Goal: Task Accomplishment & Management: Use online tool/utility

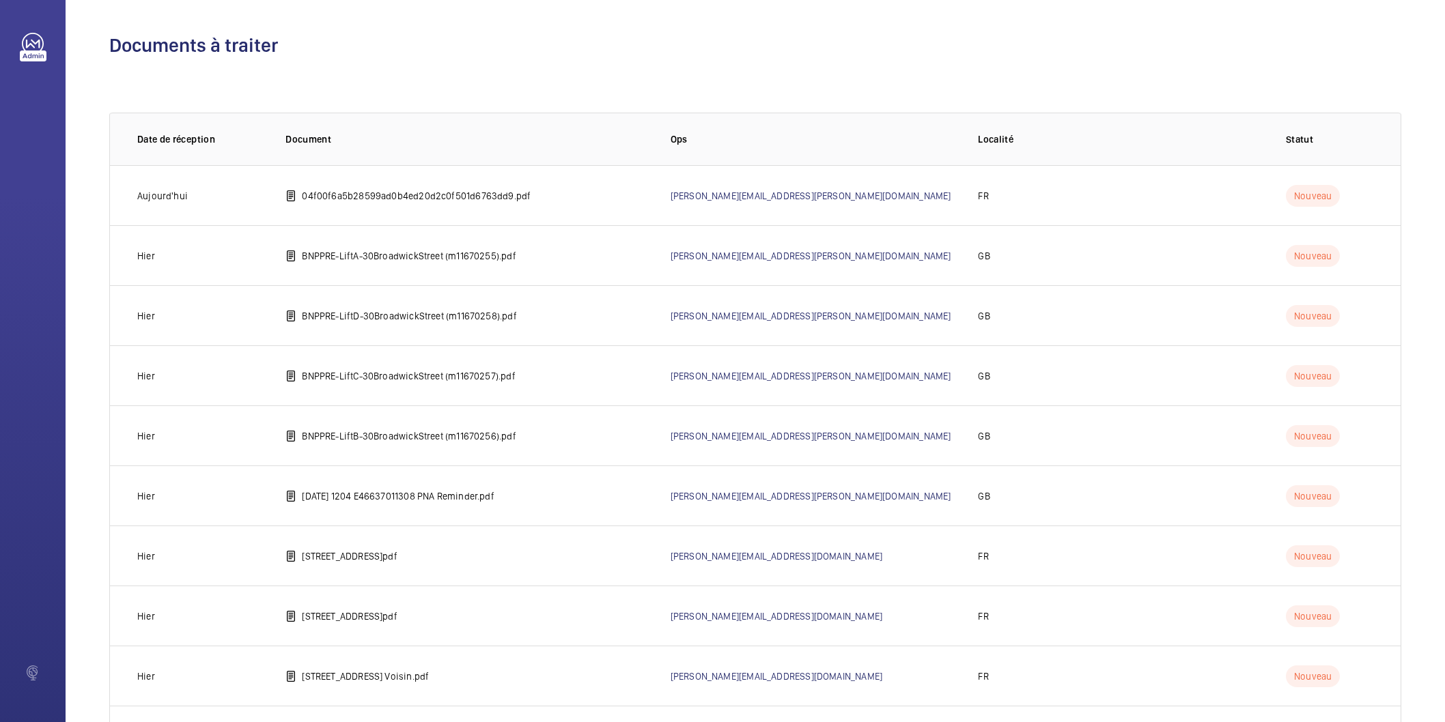
scroll to position [417, 0]
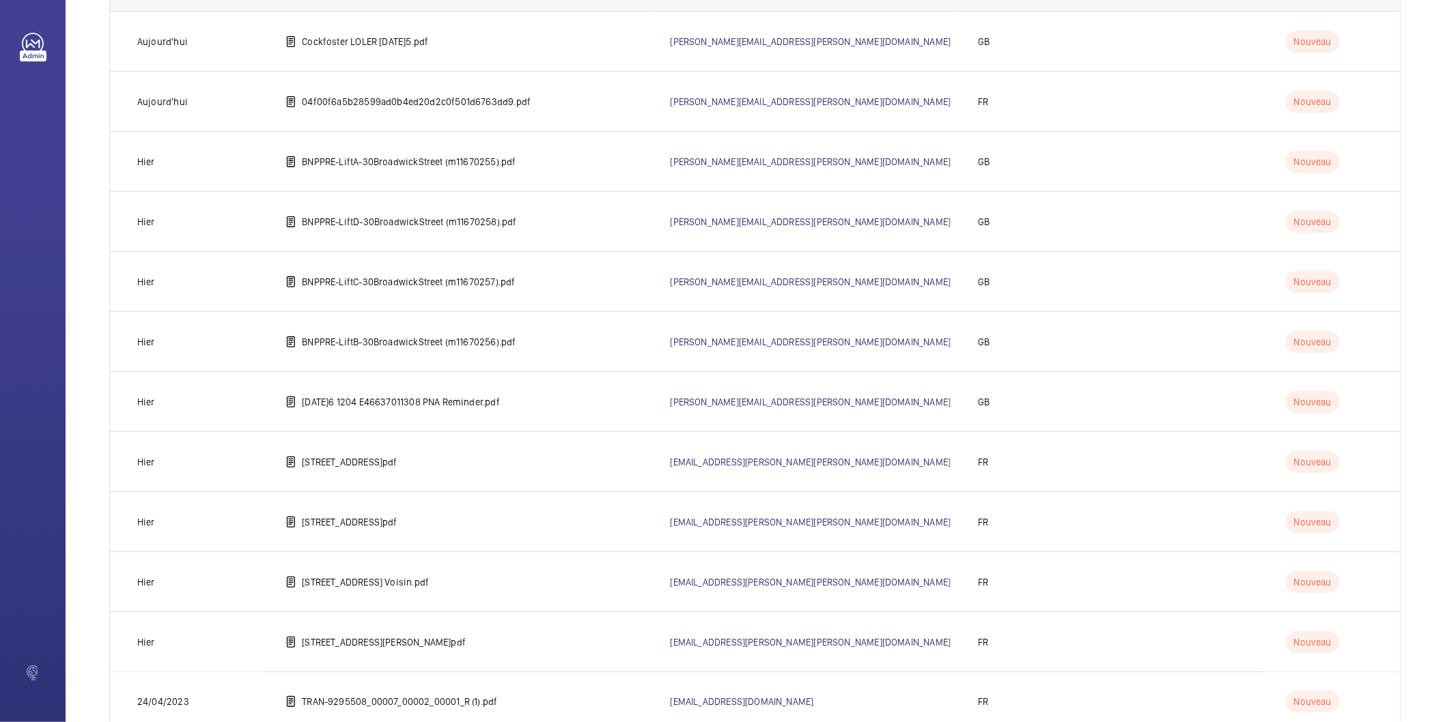
scroll to position [420, 0]
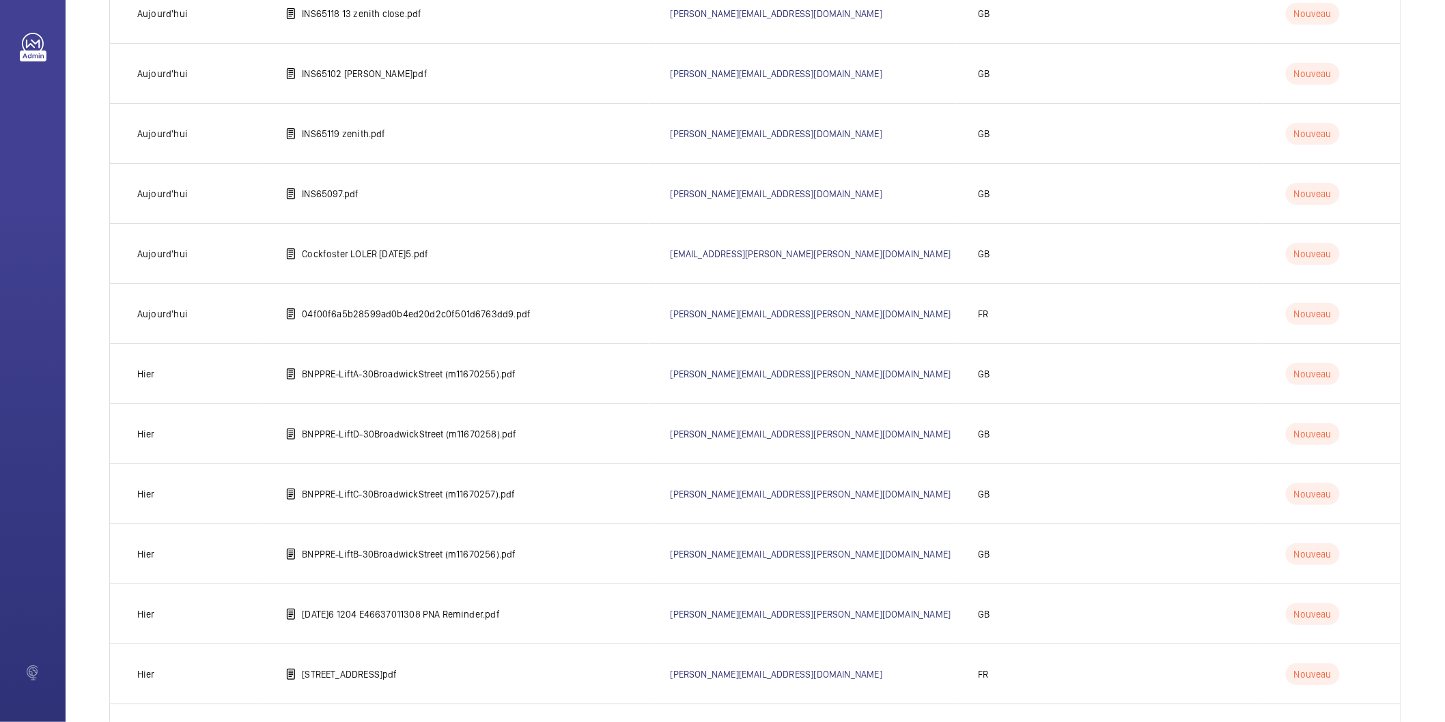
scroll to position [1397, 0]
